Goal: Participate in discussion: Engage in conversation with other users on a specific topic

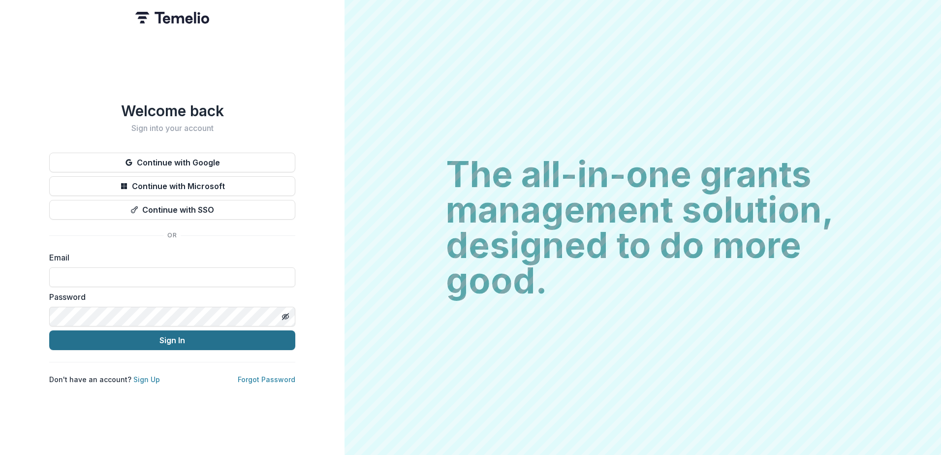
type input "**********"
click at [180, 335] on button "Sign In" at bounding box center [172, 340] width 246 height 20
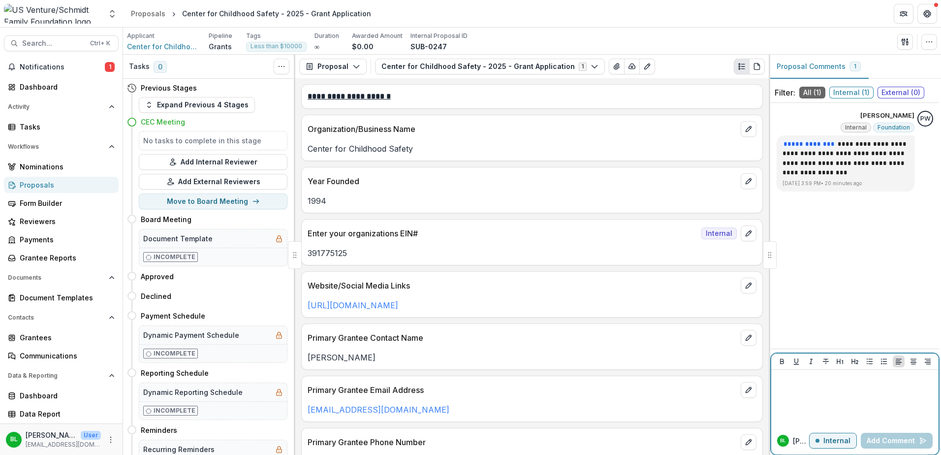
click at [833, 396] on div at bounding box center [854, 398] width 159 height 49
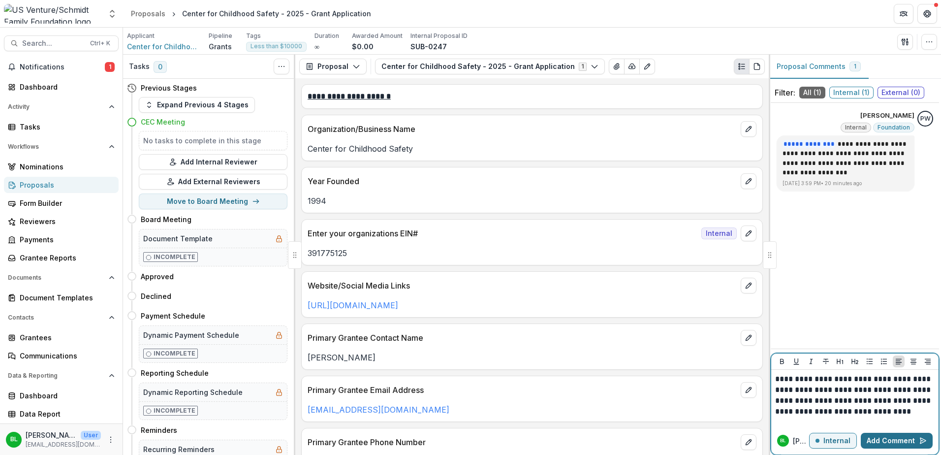
click at [898, 439] on button "Add Comment" at bounding box center [897, 441] width 72 height 16
